Goal: Navigation & Orientation: Find specific page/section

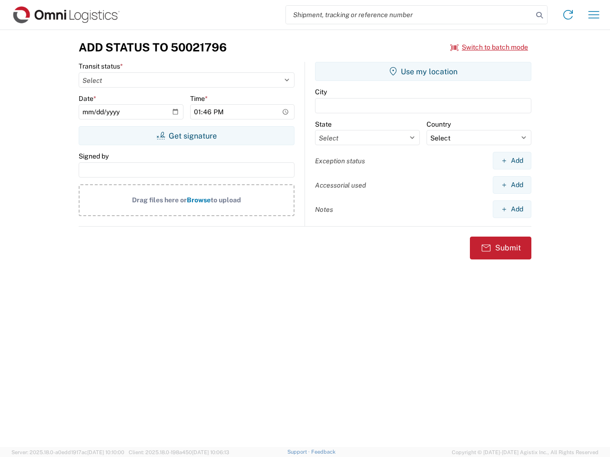
click at [409, 15] on input "search" at bounding box center [409, 15] width 247 height 18
click at [539, 15] on icon at bounding box center [538, 15] width 13 height 13
click at [568, 15] on icon at bounding box center [567, 14] width 15 height 15
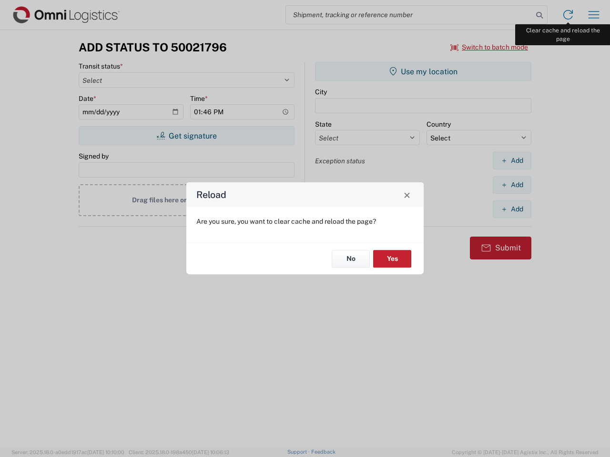
click at [593, 15] on div "Reload Are you sure, you want to clear cache and reload the page? No Yes" at bounding box center [305, 228] width 610 height 457
click at [489, 47] on div "Reload Are you sure, you want to clear cache and reload the page? No Yes" at bounding box center [305, 228] width 610 height 457
click at [186, 136] on div "Reload Are you sure, you want to clear cache and reload the page? No Yes" at bounding box center [305, 228] width 610 height 457
click at [423, 71] on div "Reload Are you sure, you want to clear cache and reload the page? No Yes" at bounding box center [305, 228] width 610 height 457
click at [511, 160] on div "Reload Are you sure, you want to clear cache and reload the page? No Yes" at bounding box center [305, 228] width 610 height 457
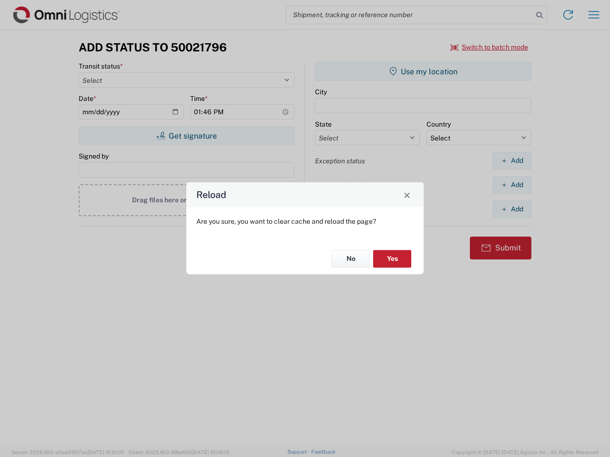
click at [511, 185] on div "Reload Are you sure, you want to clear cache and reload the page? No Yes" at bounding box center [305, 228] width 610 height 457
click at [511, 209] on div "Reload Are you sure, you want to clear cache and reload the page? No Yes" at bounding box center [305, 228] width 610 height 457
